Goal: Find specific page/section: Find specific page/section

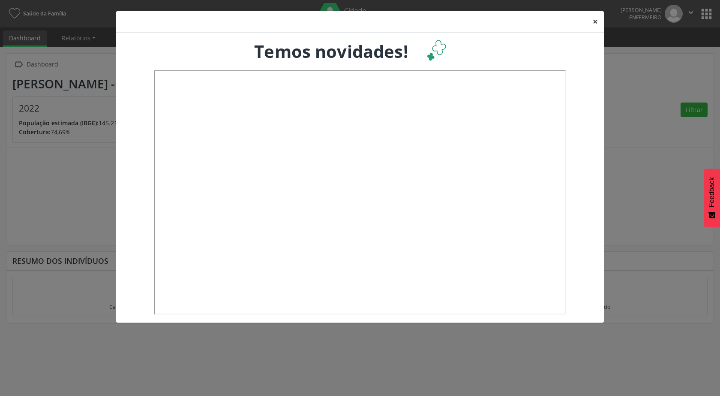
click at [598, 23] on button "×" at bounding box center [595, 21] width 17 height 21
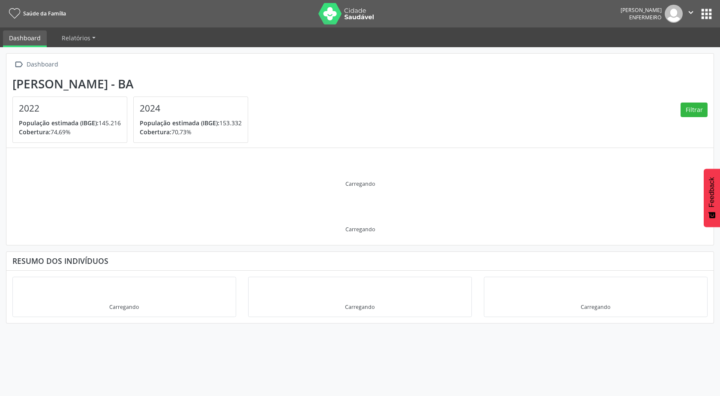
click at [711, 14] on button "apps" at bounding box center [706, 13] width 15 height 15
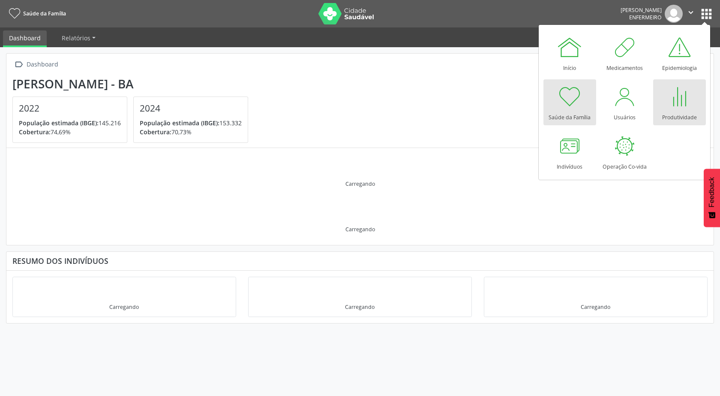
click at [680, 110] on div "Produtividade" at bounding box center [679, 115] width 35 height 12
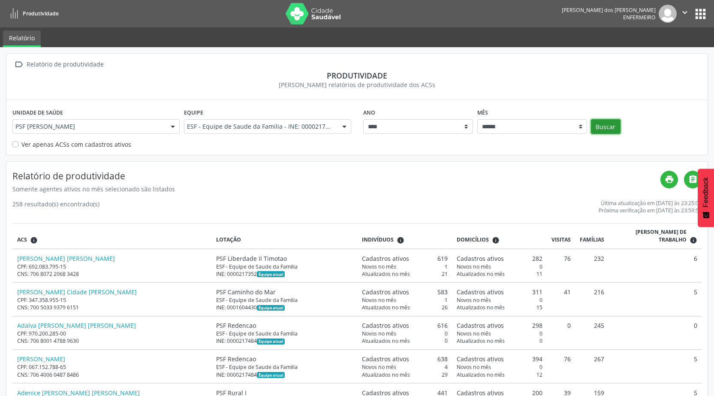
click at [611, 128] on button "Buscar" at bounding box center [606, 126] width 30 height 15
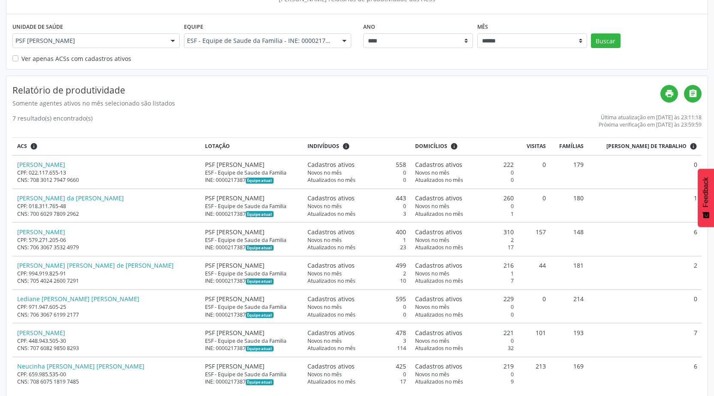
scroll to position [98, 0]
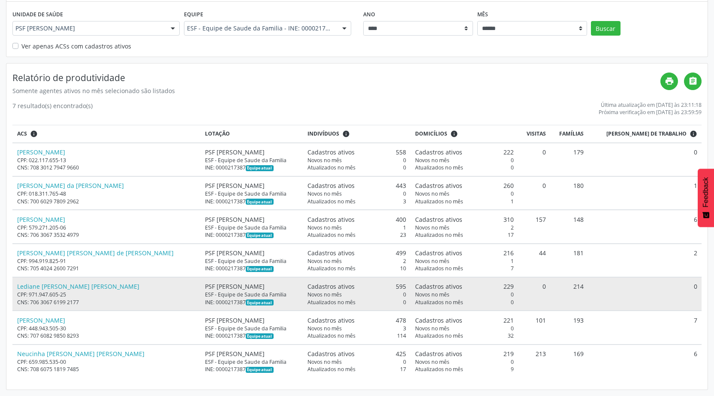
click at [98, 293] on div "CPF: 971.947.605-25" at bounding box center [106, 294] width 179 height 7
click at [29, 285] on link "Lediane [PERSON_NAME] [PERSON_NAME]" at bounding box center [78, 286] width 122 height 8
